Goal: Navigation & Orientation: Find specific page/section

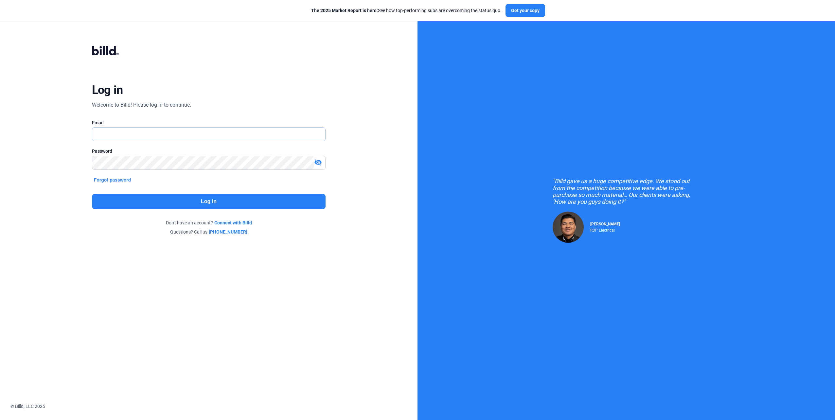
type input "[EMAIL_ADDRESS][DOMAIN_NAME]"
click at [214, 210] on div "Log in Welcome to Billd! Please log in to continue. Email [EMAIL_ADDRESS][DOMAI…" at bounding box center [209, 140] width 301 height 223
click at [221, 205] on button "Log in" at bounding box center [209, 201] width 234 height 15
